Goal: Task Accomplishment & Management: Use online tool/utility

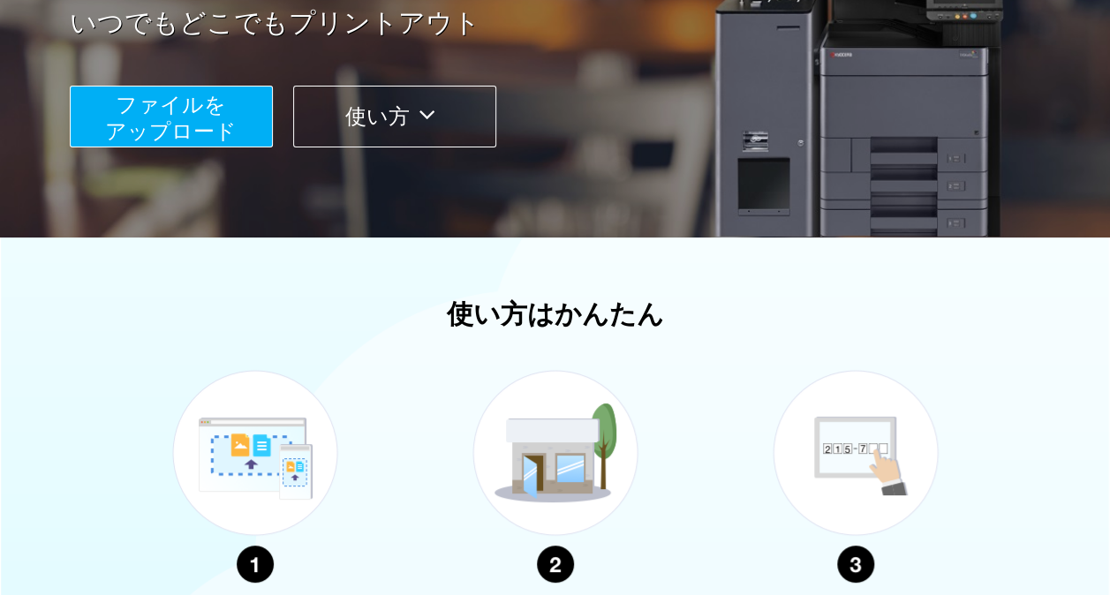
scroll to position [337, 0]
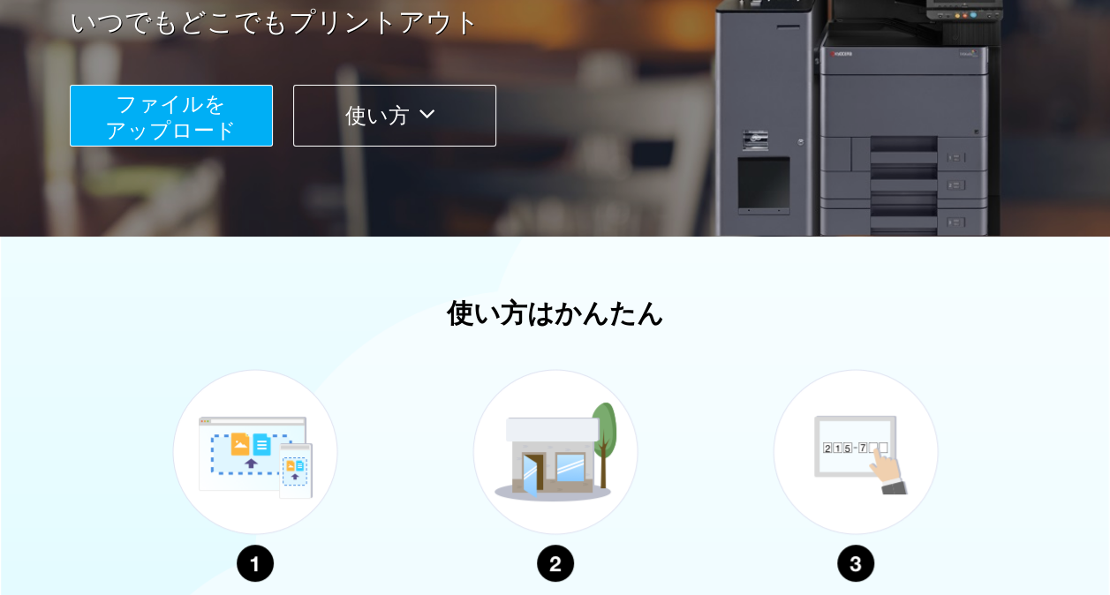
click at [182, 92] on span "ファイルを ​​アップロード" at bounding box center [171, 117] width 132 height 50
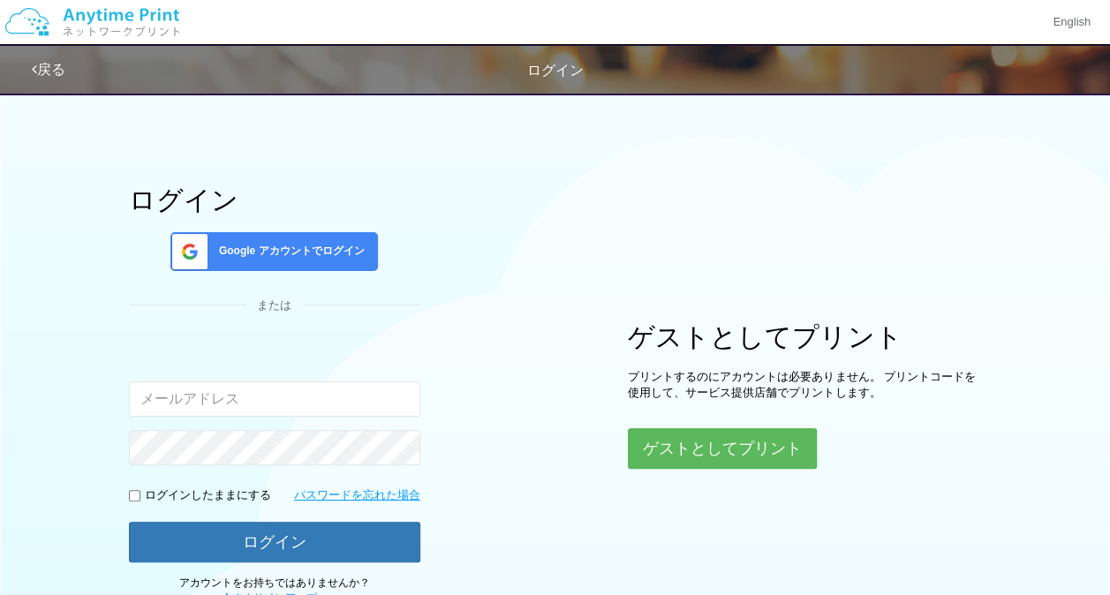
scroll to position [8, 0]
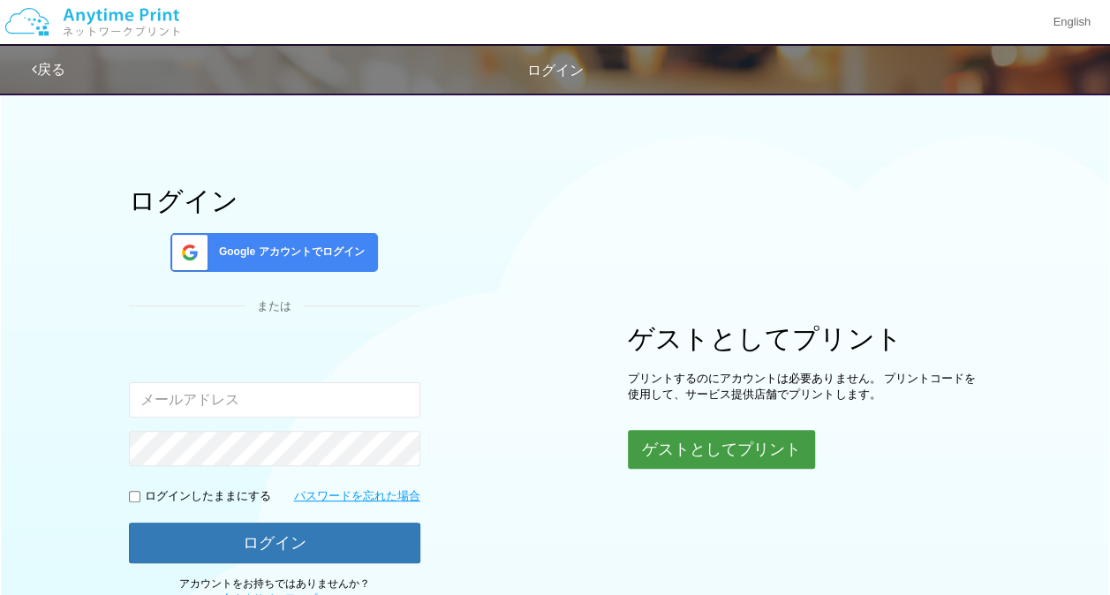
click at [666, 453] on button "ゲストとしてプリント" at bounding box center [721, 449] width 187 height 39
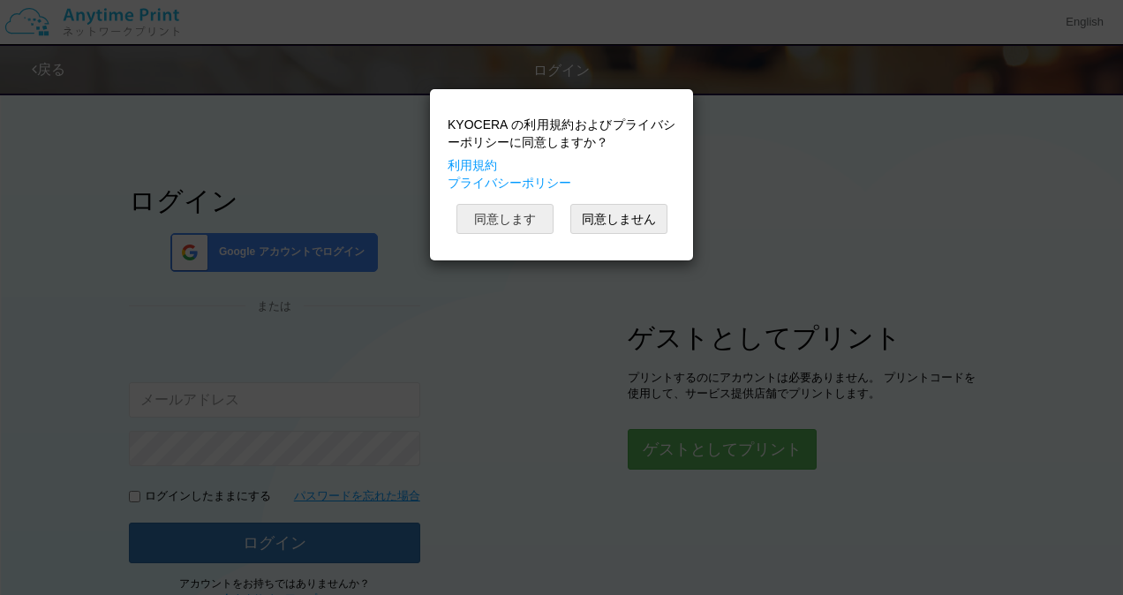
click at [501, 206] on button "同意します" at bounding box center [505, 219] width 97 height 30
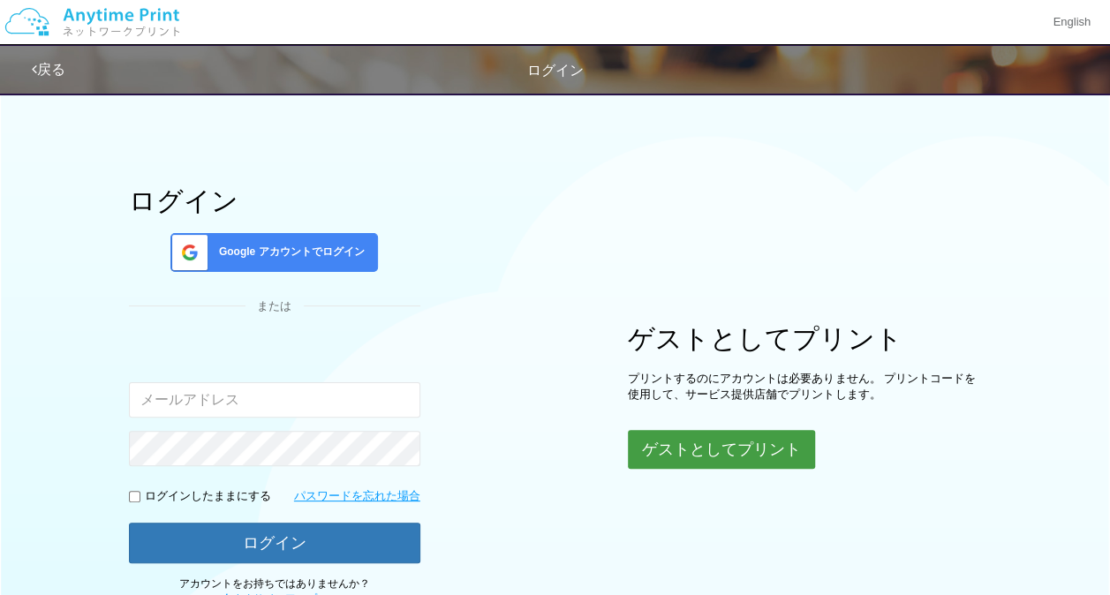
click at [694, 450] on button "ゲストとしてプリント" at bounding box center [721, 449] width 187 height 39
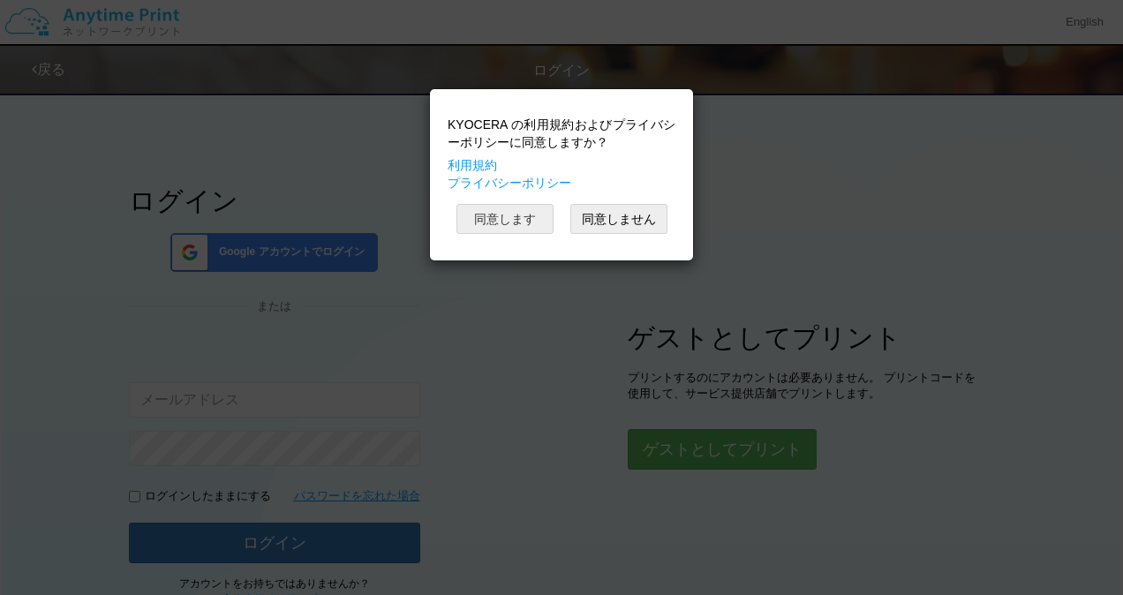
click at [525, 219] on button "同意します" at bounding box center [505, 219] width 97 height 30
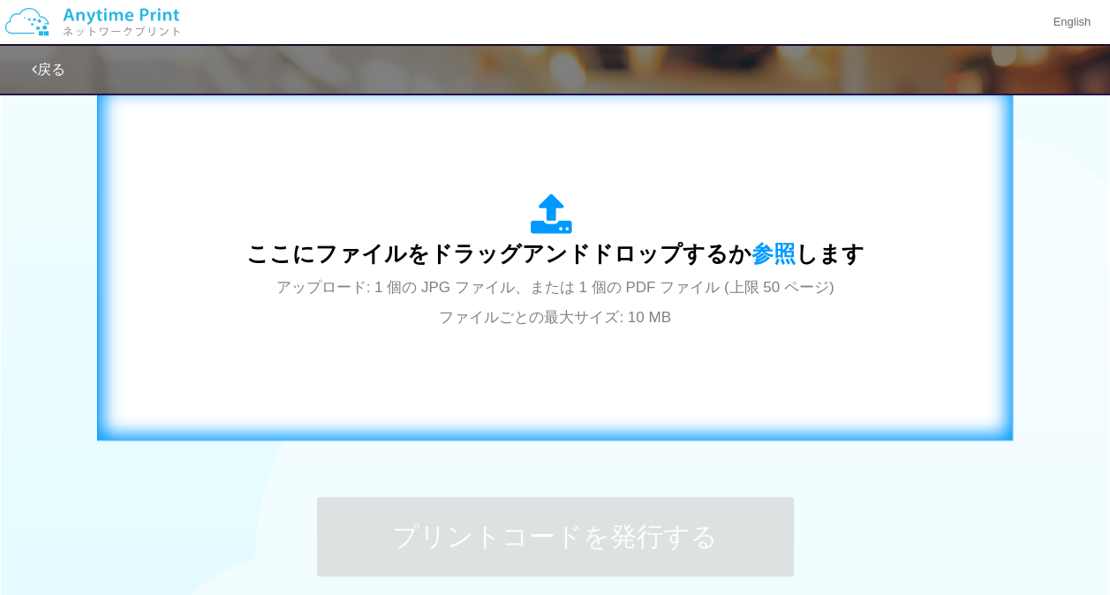
scroll to position [587, 0]
click at [577, 219] on icon at bounding box center [555, 215] width 49 height 44
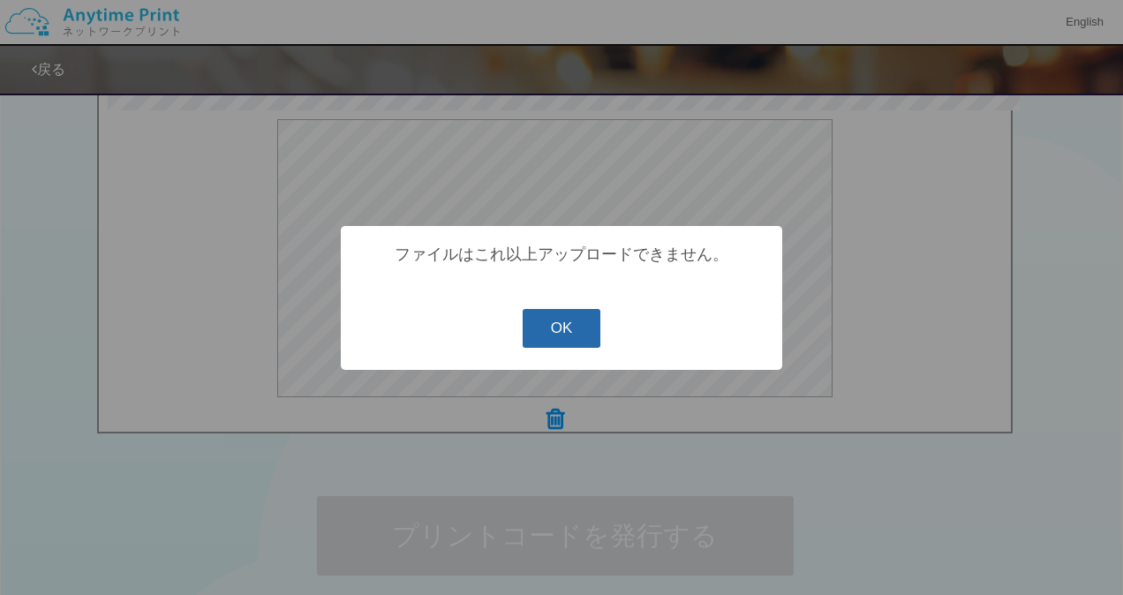
click at [550, 335] on button "OK" at bounding box center [562, 328] width 79 height 39
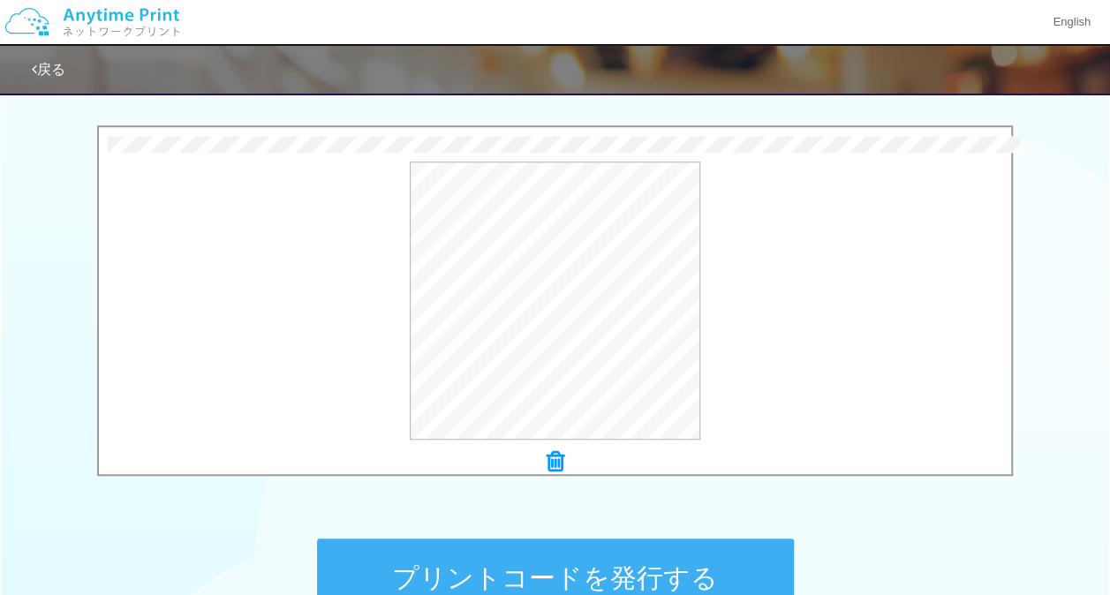
scroll to position [543, 0]
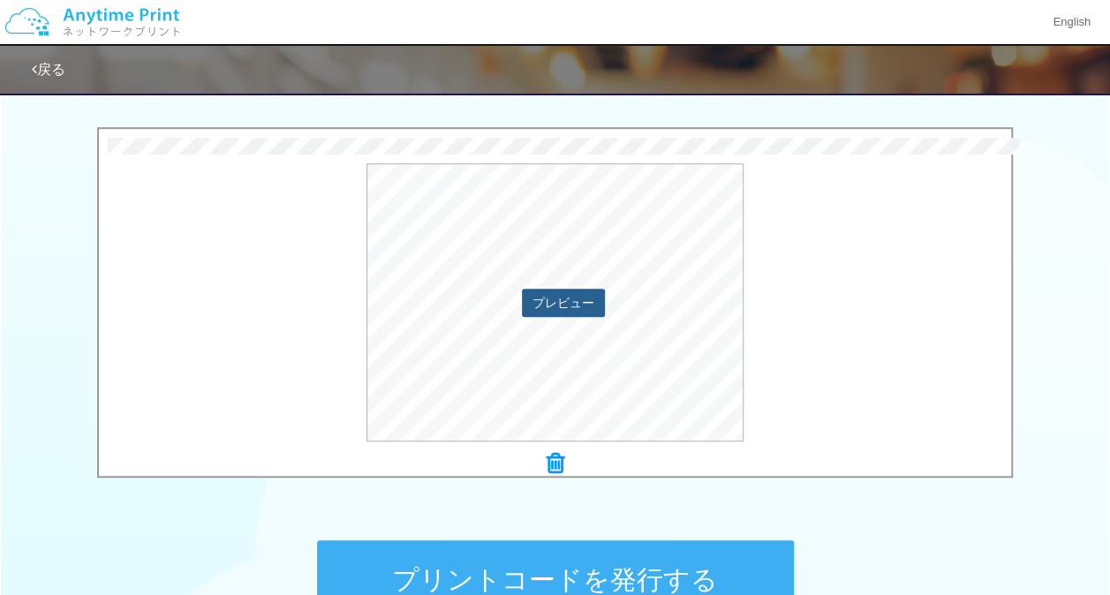
click at [555, 295] on button "プレビュー" at bounding box center [563, 303] width 83 height 28
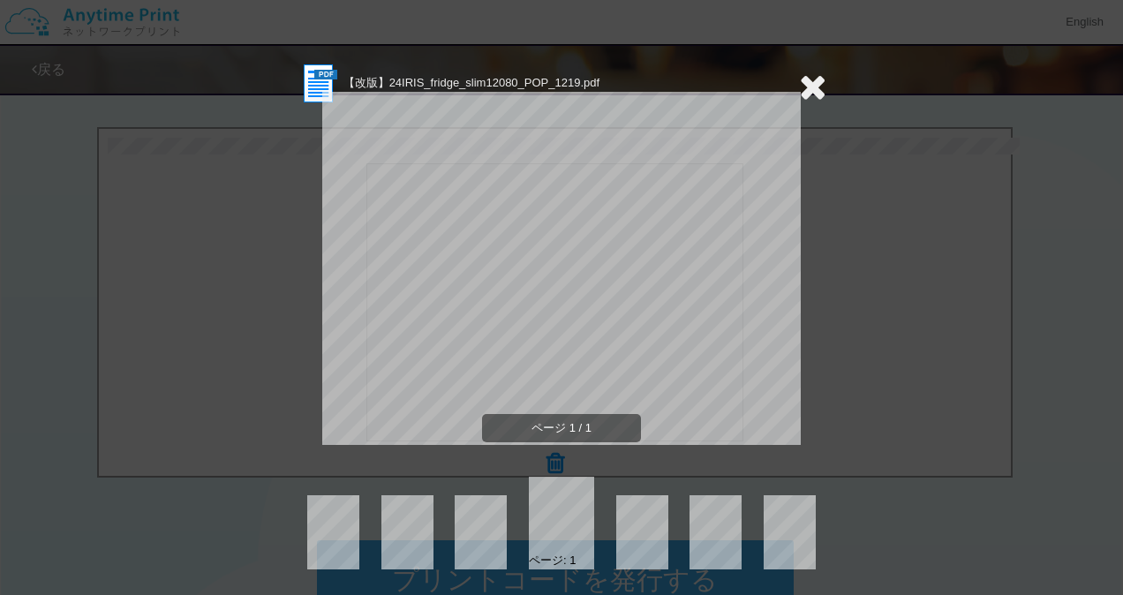
click at [805, 84] on icon at bounding box center [812, 86] width 27 height 35
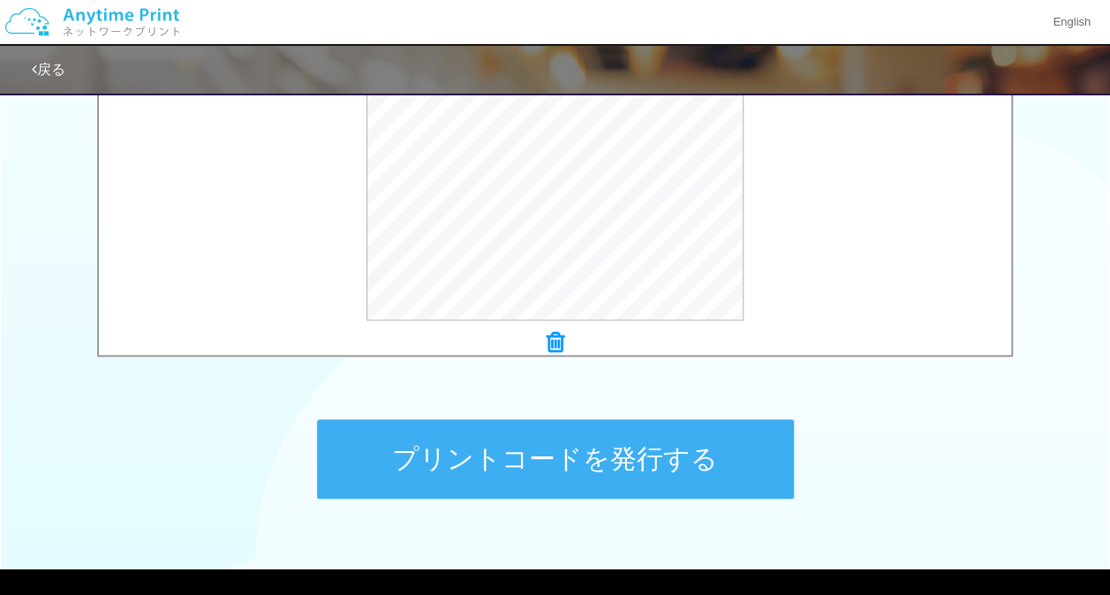
scroll to position [665, 0]
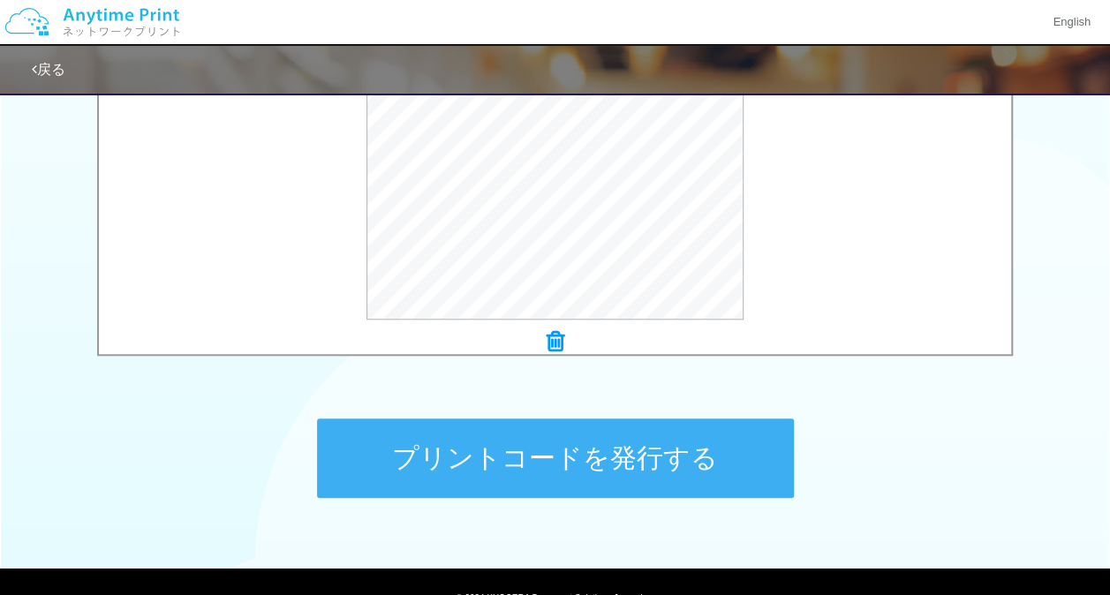
click at [577, 446] on button "プリントコードを発行する" at bounding box center [555, 458] width 477 height 79
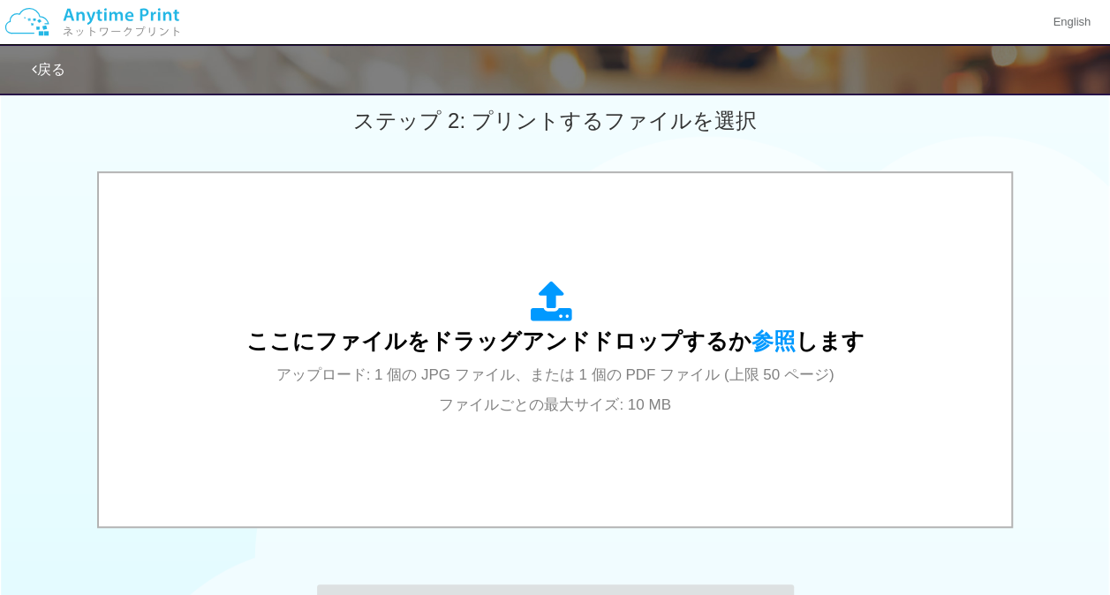
scroll to position [0, 0]
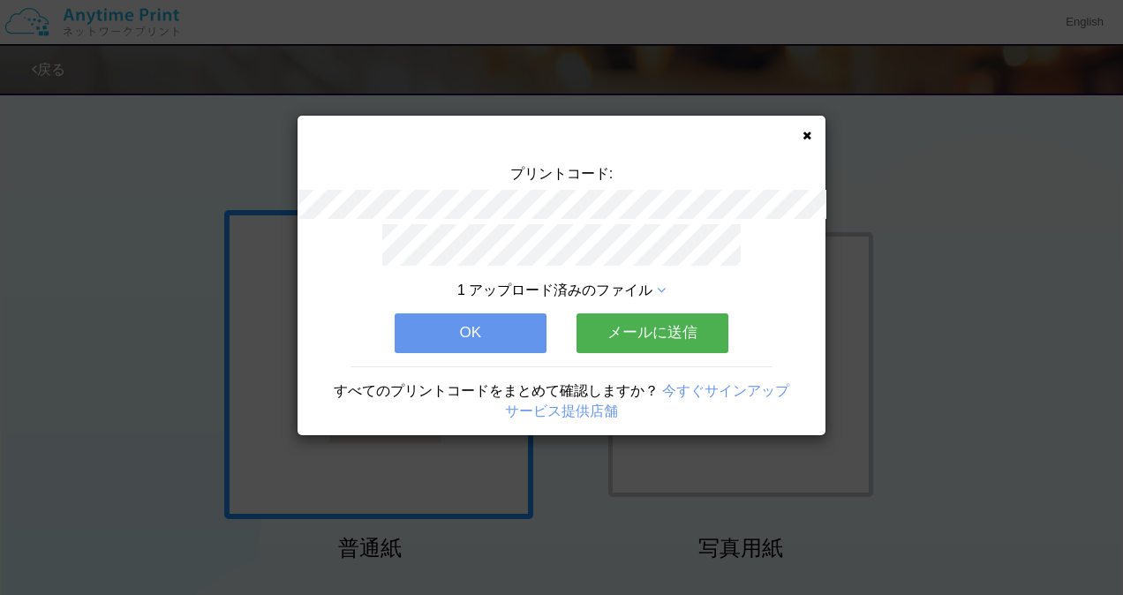
click at [586, 283] on span "1 アップロード済みのファイル" at bounding box center [554, 290] width 195 height 15
click at [662, 283] on icon at bounding box center [661, 290] width 9 height 14
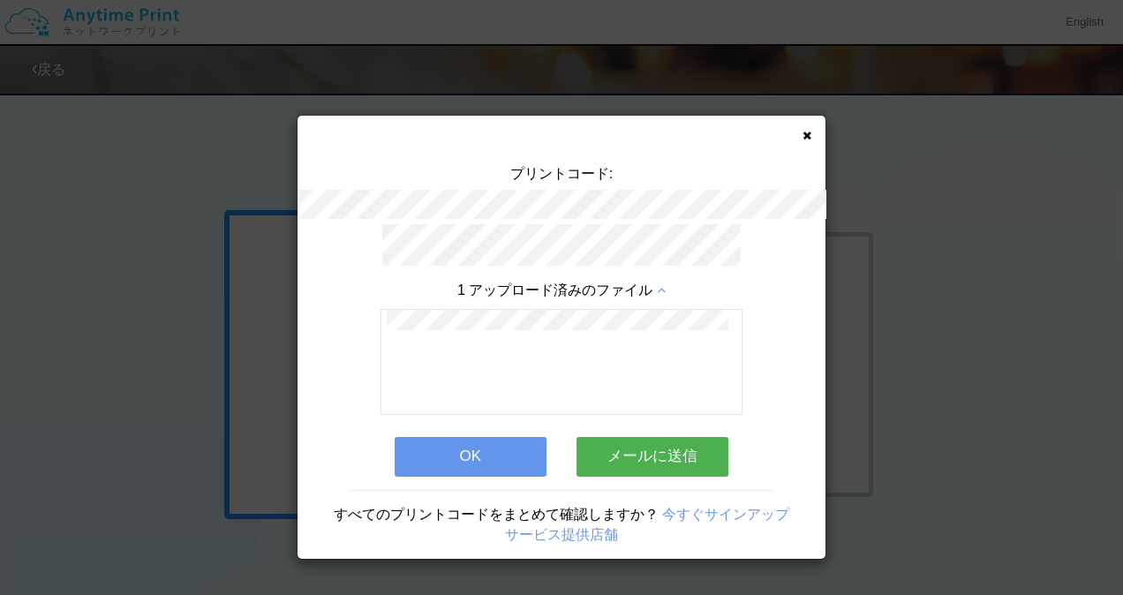
click at [494, 453] on button "OK" at bounding box center [471, 456] width 152 height 39
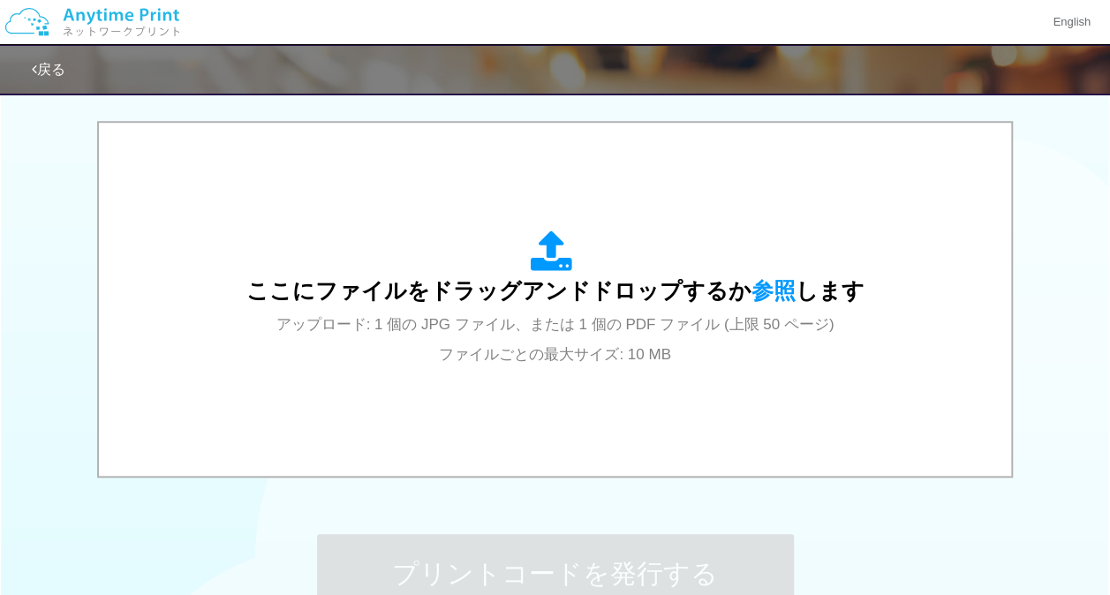
scroll to position [550, 0]
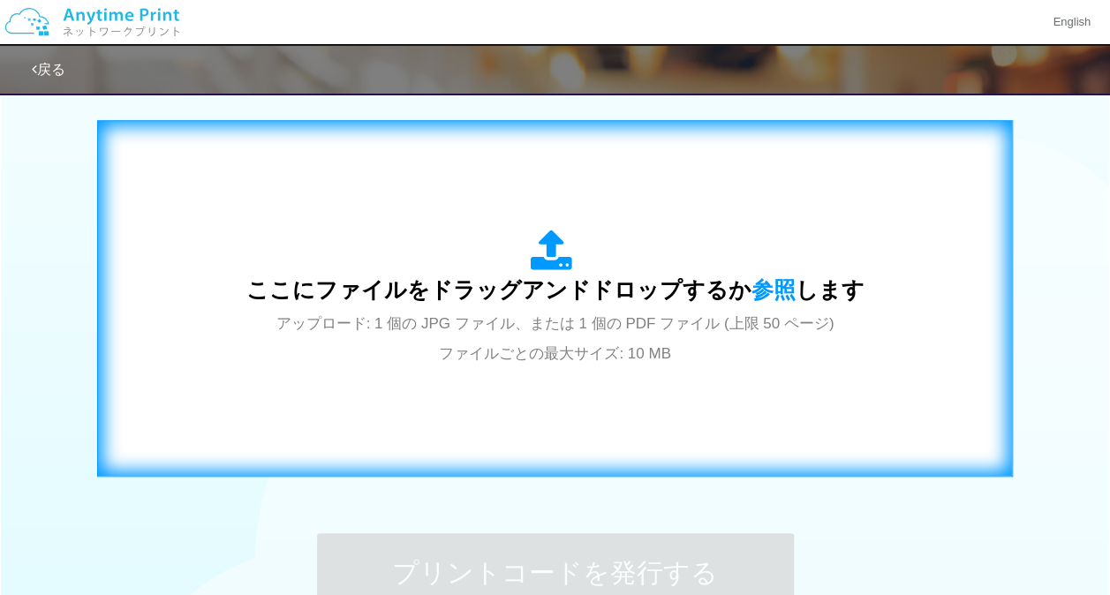
click at [563, 302] on span "ここにファイルをドラッグアンドドロップするか 参照 します" at bounding box center [555, 289] width 618 height 25
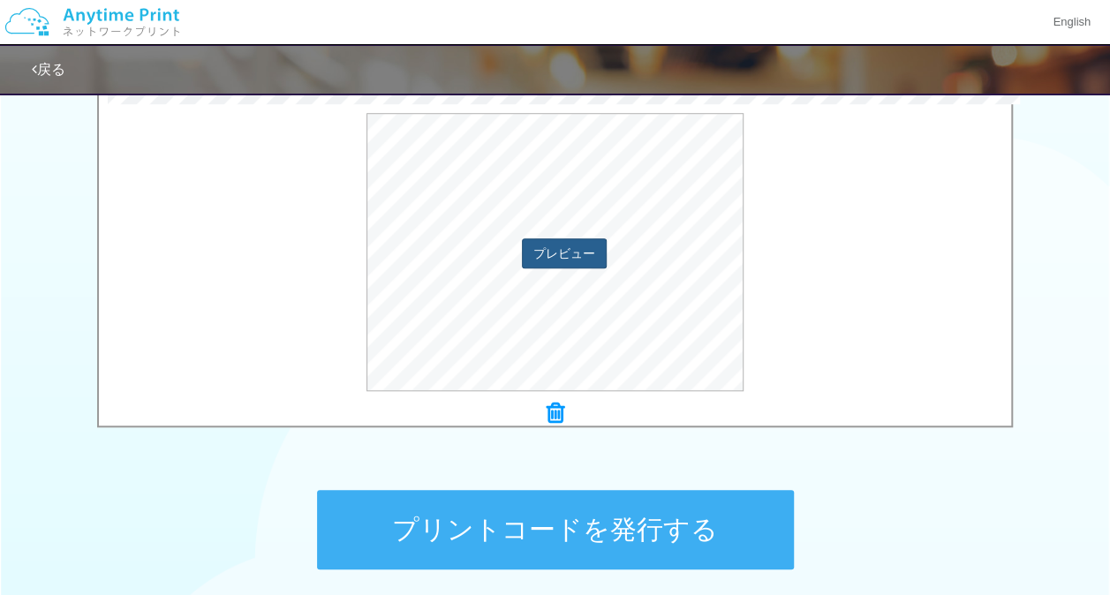
scroll to position [594, 0]
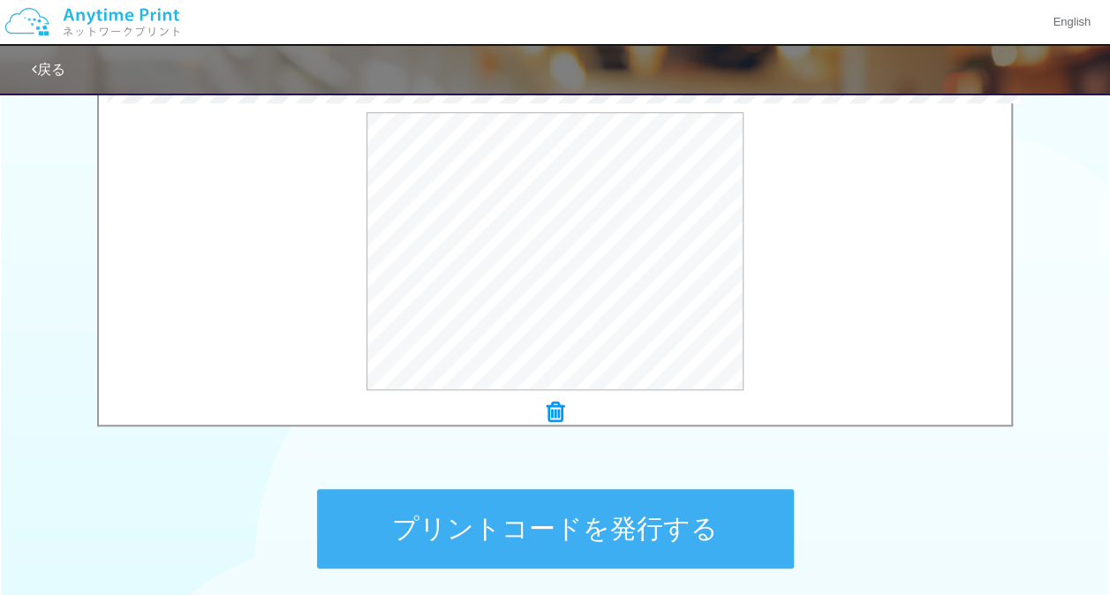
click at [623, 528] on button "プリントコードを発行する" at bounding box center [555, 528] width 477 height 79
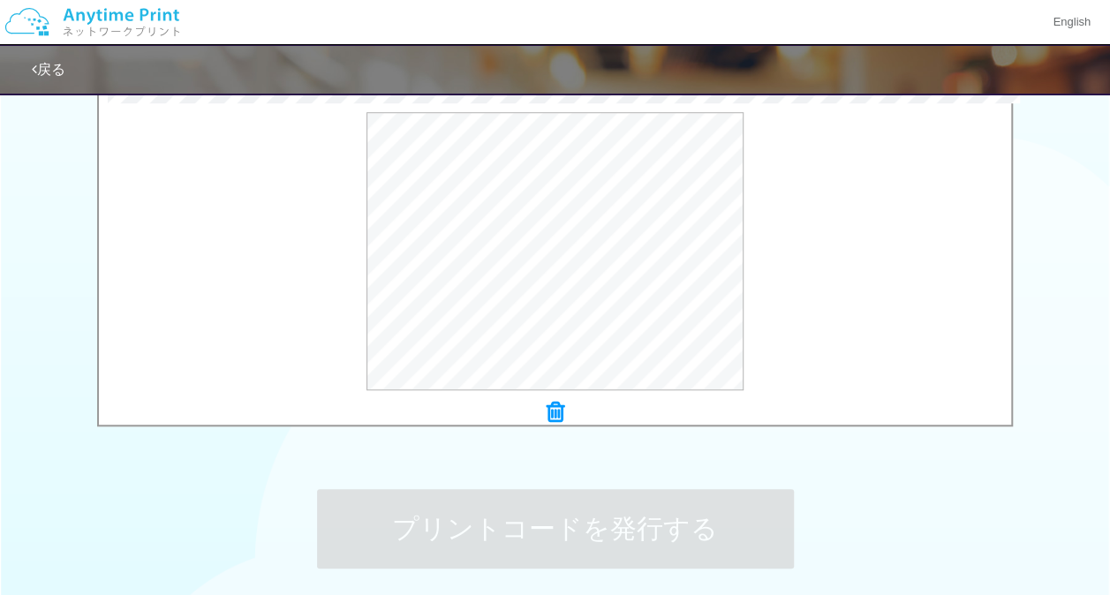
scroll to position [0, 0]
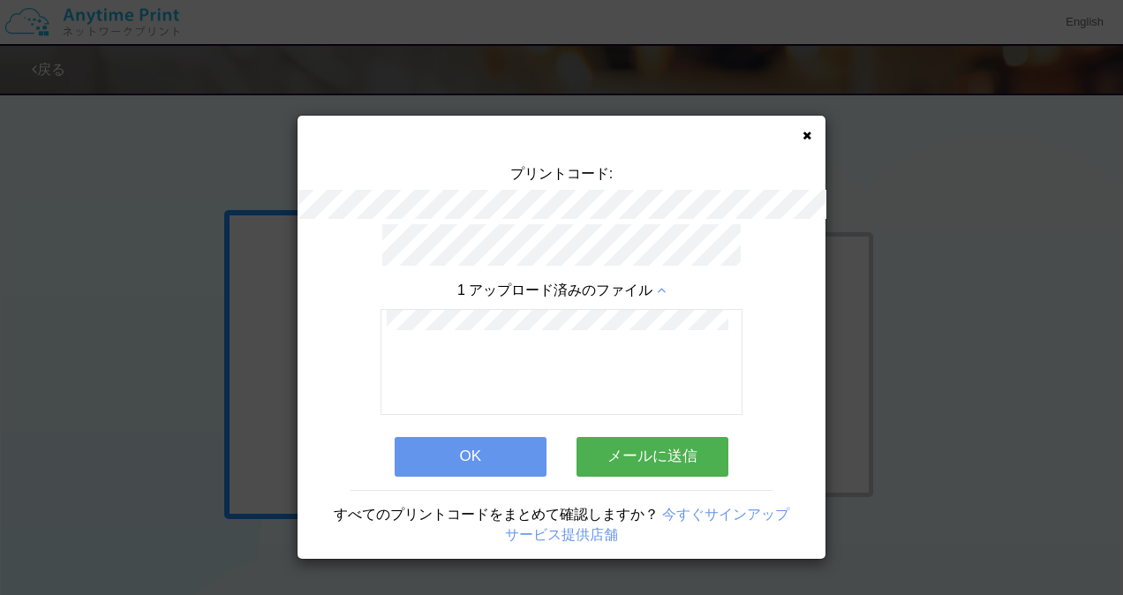
click at [478, 437] on button "OK" at bounding box center [471, 456] width 152 height 39
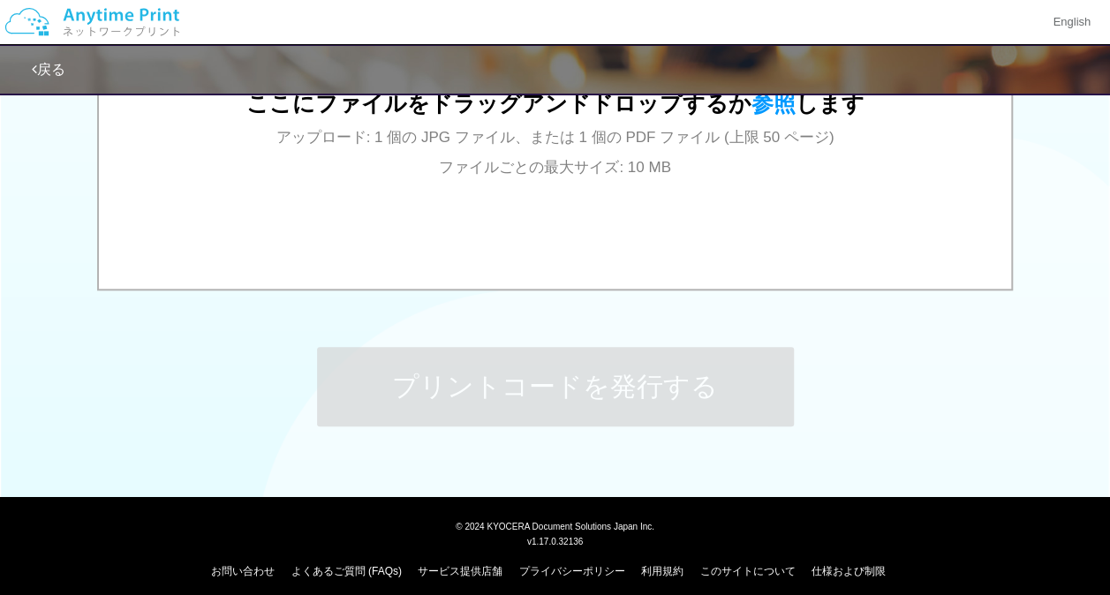
scroll to position [747, 0]
